Goal: Task Accomplishment & Management: Manage account settings

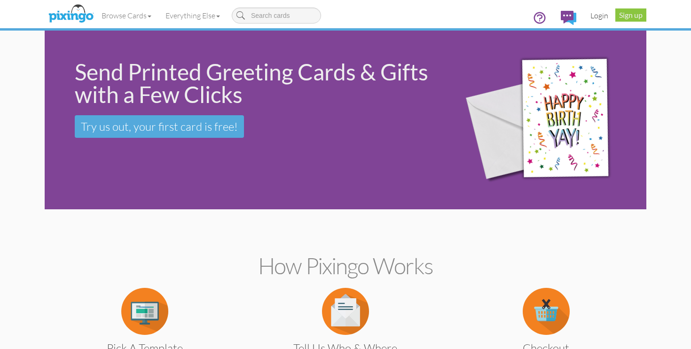
click at [602, 17] on link "Login" at bounding box center [600, 16] width 32 height 24
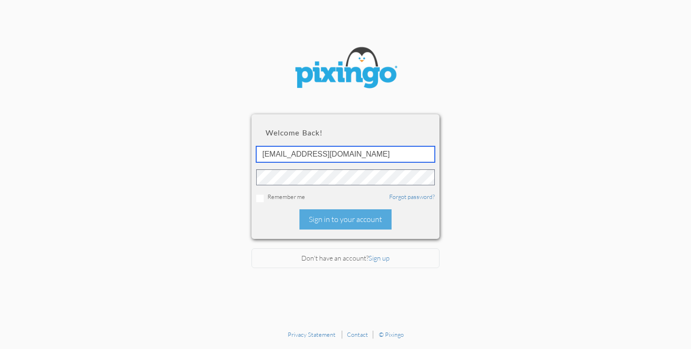
type input "[EMAIL_ADDRESS][DOMAIN_NAME]"
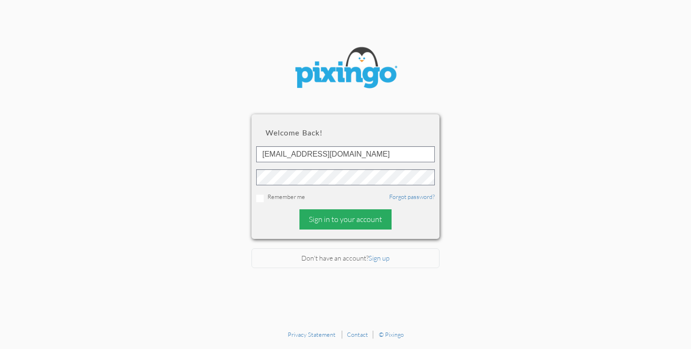
click at [347, 221] on div "Sign in to your account" at bounding box center [346, 219] width 92 height 20
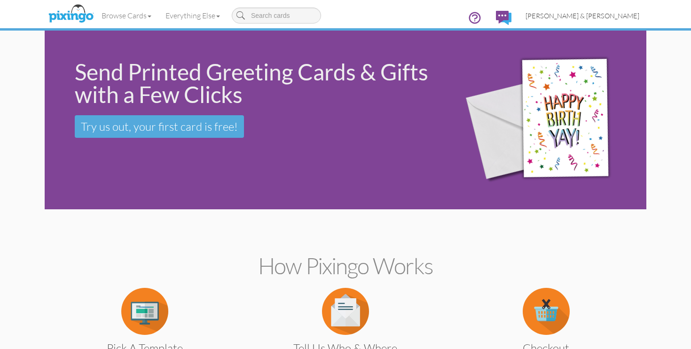
click at [611, 17] on span "[PERSON_NAME] & [PERSON_NAME]" at bounding box center [583, 16] width 114 height 8
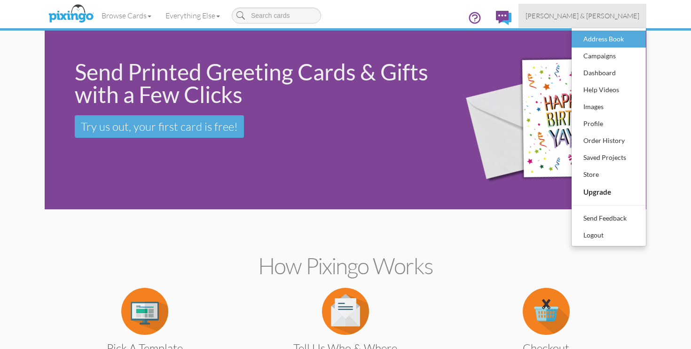
click at [603, 38] on div "Address Book" at bounding box center [608, 39] width 55 height 14
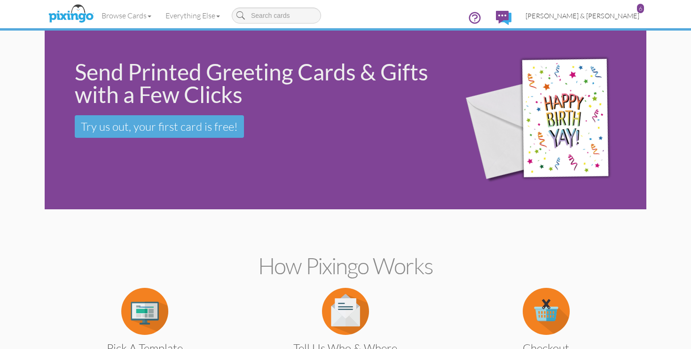
click at [611, 24] on link "[PERSON_NAME] & [PERSON_NAME] 6" at bounding box center [583, 16] width 128 height 24
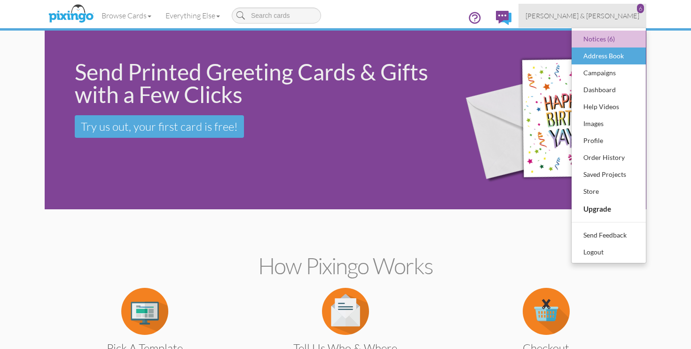
click at [589, 61] on div "Address Book" at bounding box center [608, 56] width 55 height 14
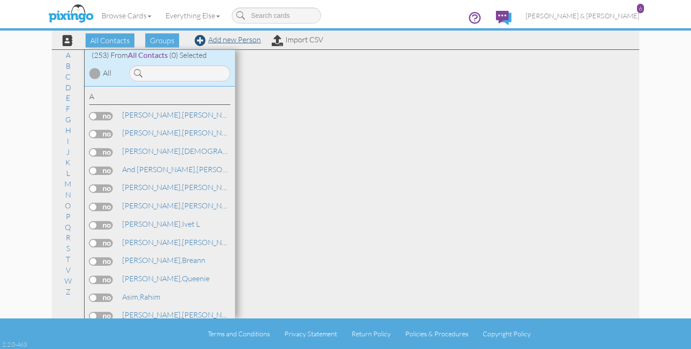
click at [252, 40] on link "Add new Person" at bounding box center [228, 39] width 66 height 9
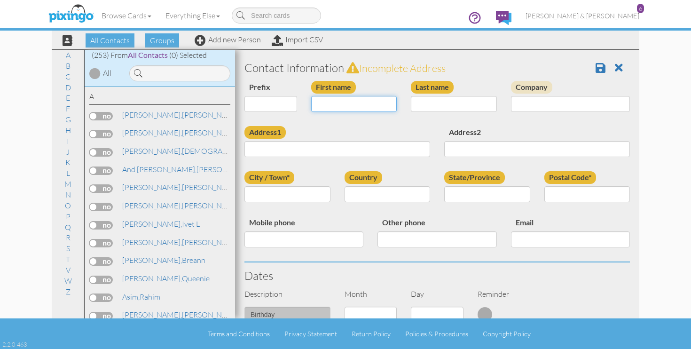
click at [356, 110] on input "First name" at bounding box center [354, 104] width 86 height 16
type input "<"
type input "Marissa"
type input "Smith"
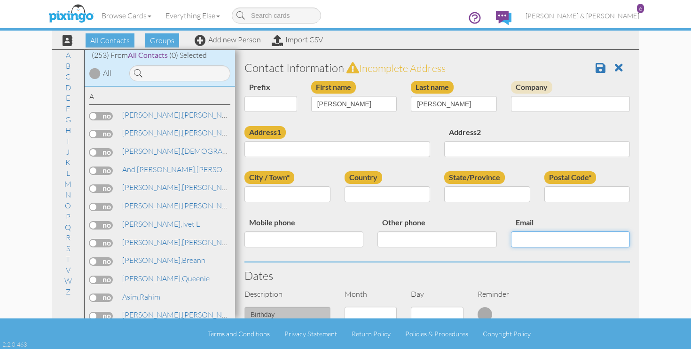
click at [527, 242] on input "Email" at bounding box center [570, 239] width 119 height 16
paste input "marissasmith3@mail.weber.edu"
type input "marissasmith3@mail.weber.edu"
click at [351, 157] on div "Address1" at bounding box center [337, 145] width 200 height 38
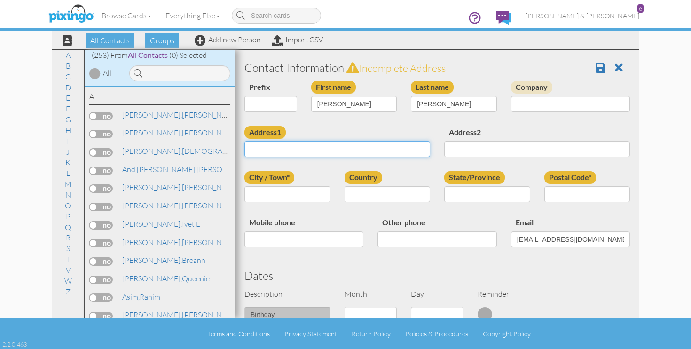
click at [345, 150] on input "Address1" at bounding box center [338, 149] width 186 height 16
paste input "3521 S Lydia Ann Ln"
type input "3521 S Lydia Ann Ln"
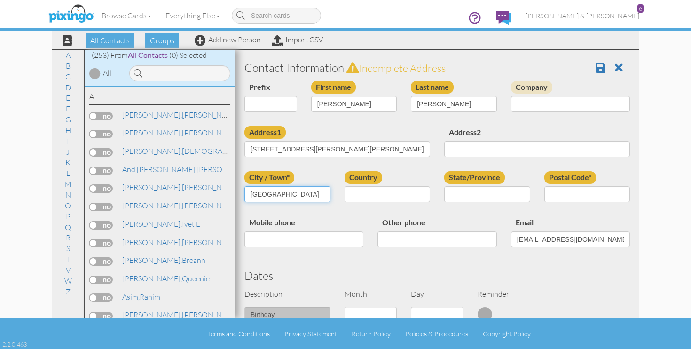
type input "West Valley City"
select select "object:1283"
select select "object:1582"
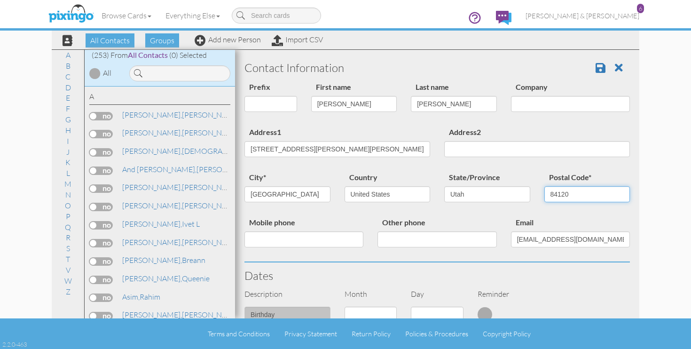
type input "84120"
click at [316, 242] on input "Mobile phone" at bounding box center [304, 239] width 119 height 16
paste input "801-388-8929"
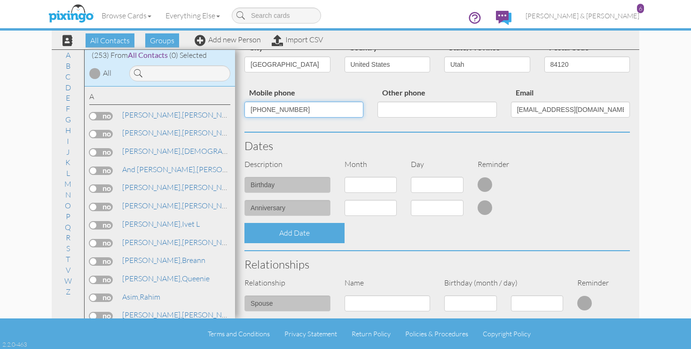
scroll to position [171, 0]
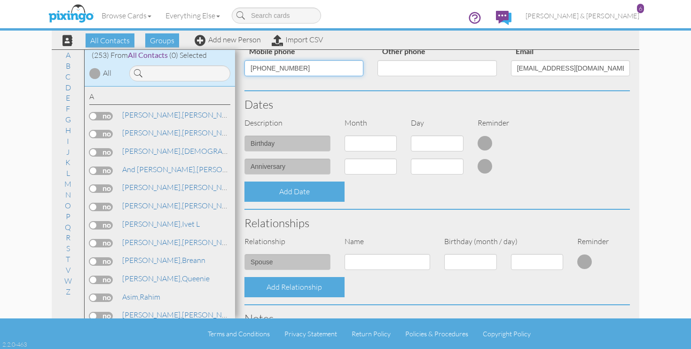
type input "801-388-8929"
select select "object:1277"
select select "number:1"
select select "object:1276"
select select "number:4"
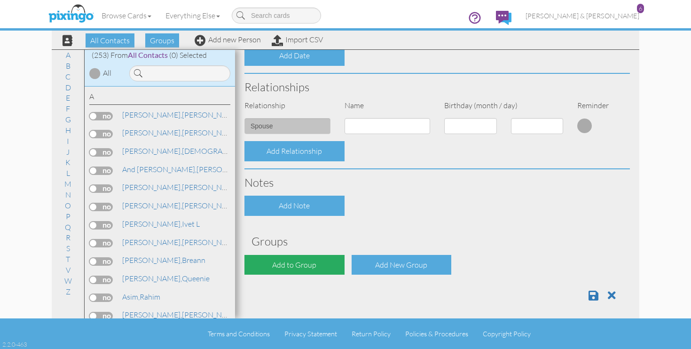
click at [294, 264] on div "Add to Group" at bounding box center [295, 265] width 100 height 20
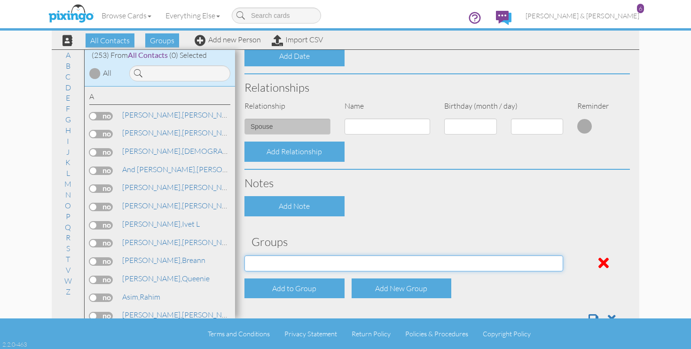
select select "object:1593"
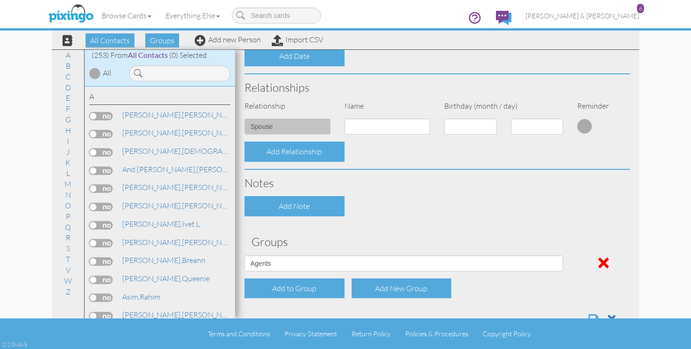
click at [591, 313] on span at bounding box center [594, 318] width 10 height 11
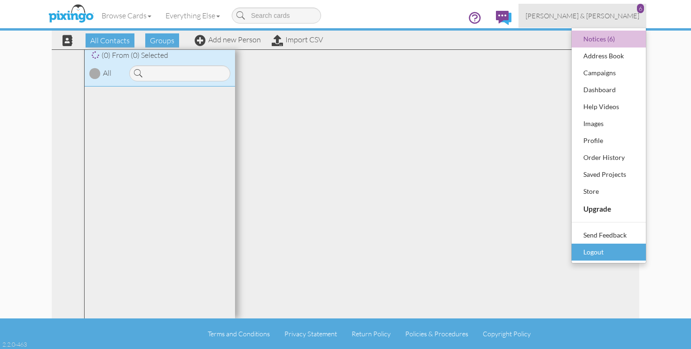
click at [597, 253] on div "Logout" at bounding box center [608, 252] width 55 height 14
